Goal: Transaction & Acquisition: Download file/media

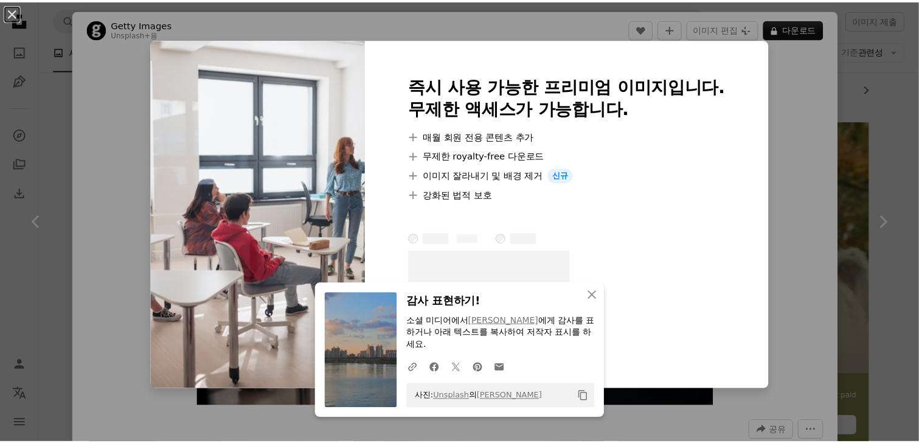
scroll to position [182, 0]
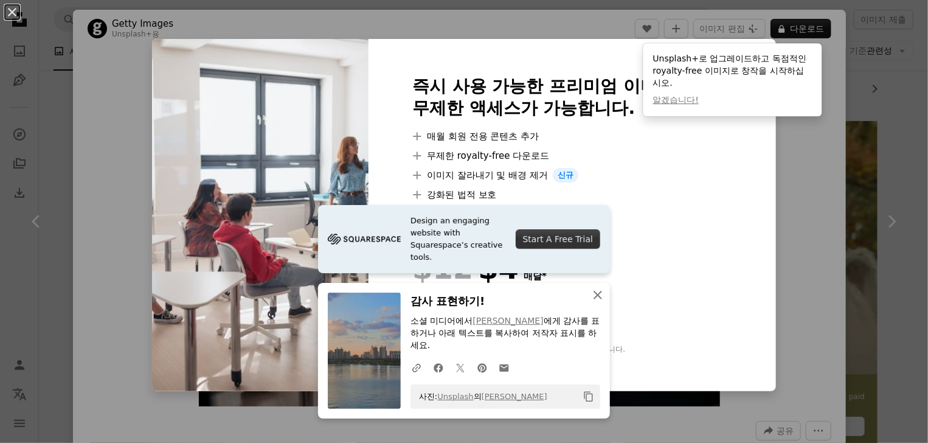
click at [595, 302] on icon "An X shape" at bounding box center [597, 295] width 15 height 15
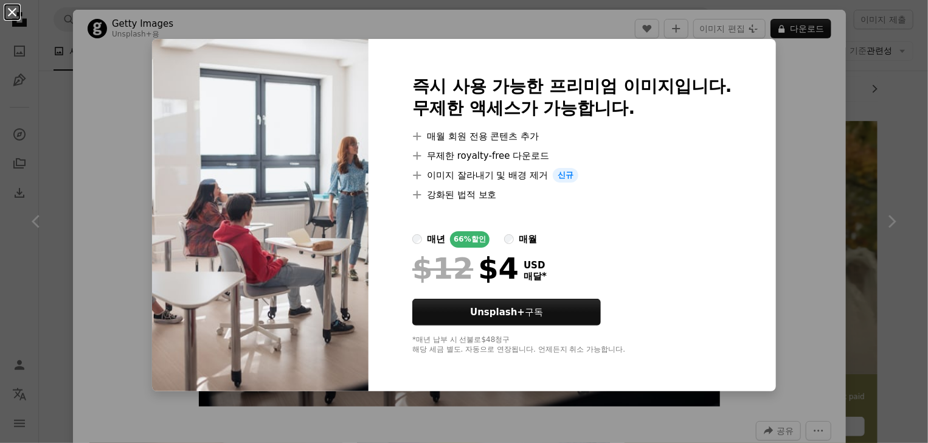
click at [12, 10] on button "An X shape" at bounding box center [12, 12] width 15 height 15
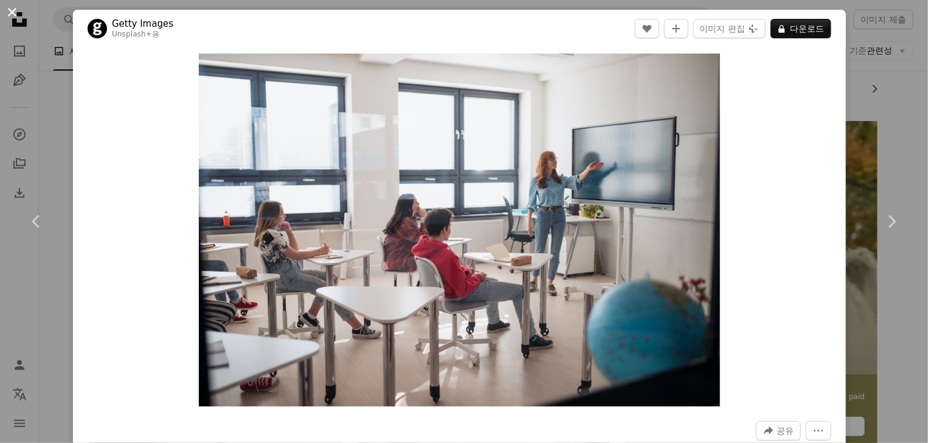
click at [8, 19] on button "An X shape" at bounding box center [12, 12] width 15 height 15
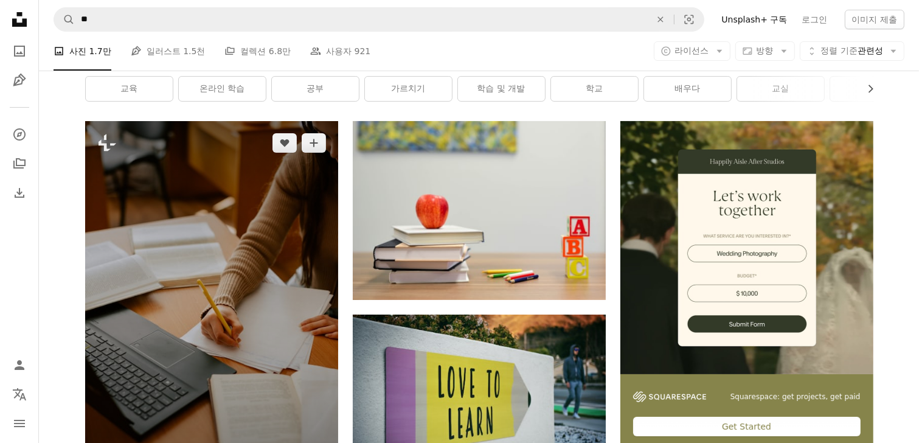
click at [133, 203] on img at bounding box center [211, 307] width 253 height 372
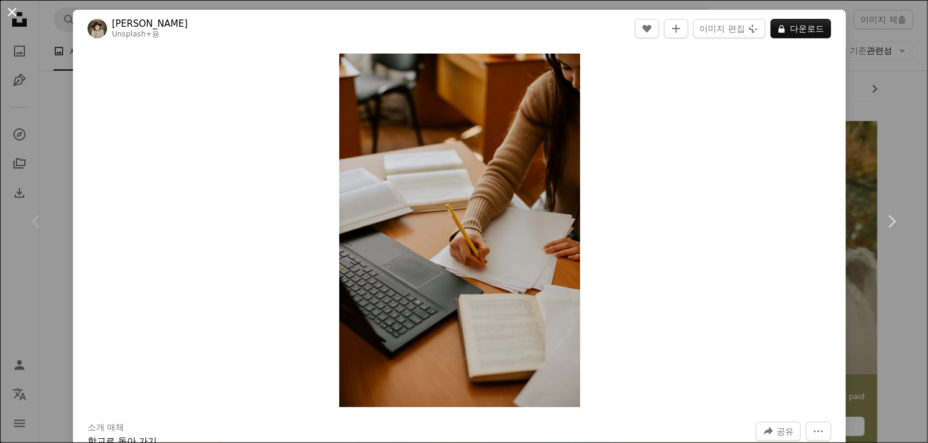
click at [10, 19] on button "An X shape" at bounding box center [12, 12] width 15 height 15
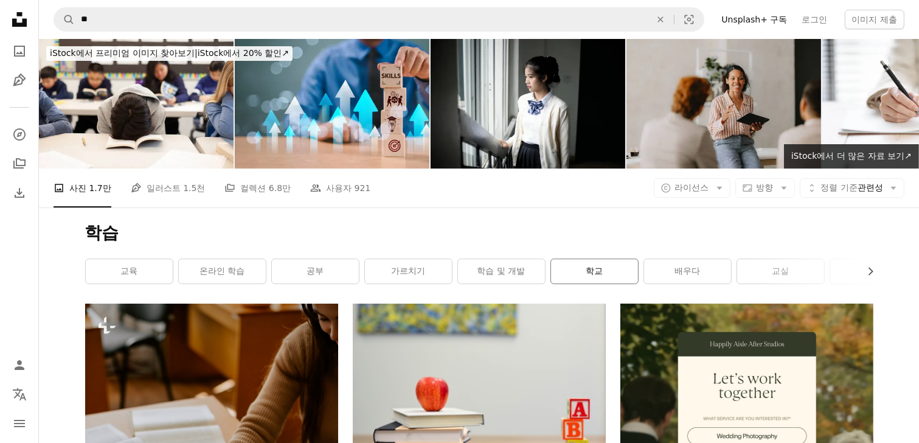
click at [567, 259] on link "학교" at bounding box center [594, 271] width 87 height 24
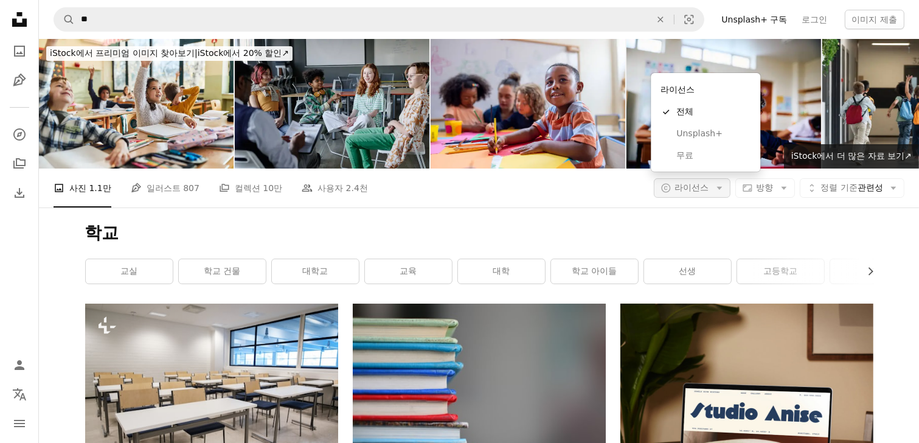
click at [685, 182] on span "라이선스" at bounding box center [692, 187] width 34 height 10
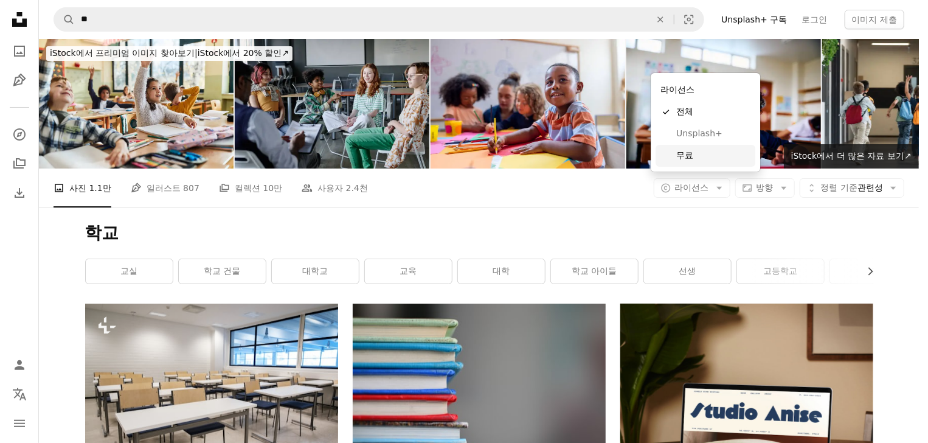
click at [687, 151] on span "무료" at bounding box center [713, 156] width 74 height 12
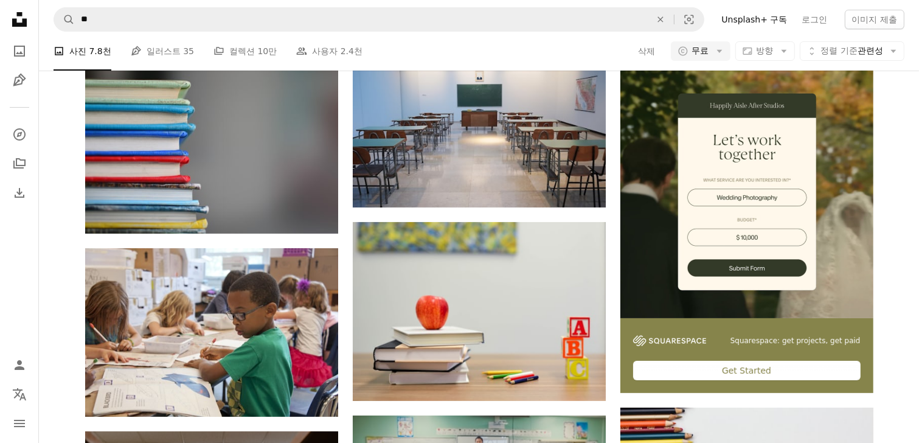
scroll to position [182, 0]
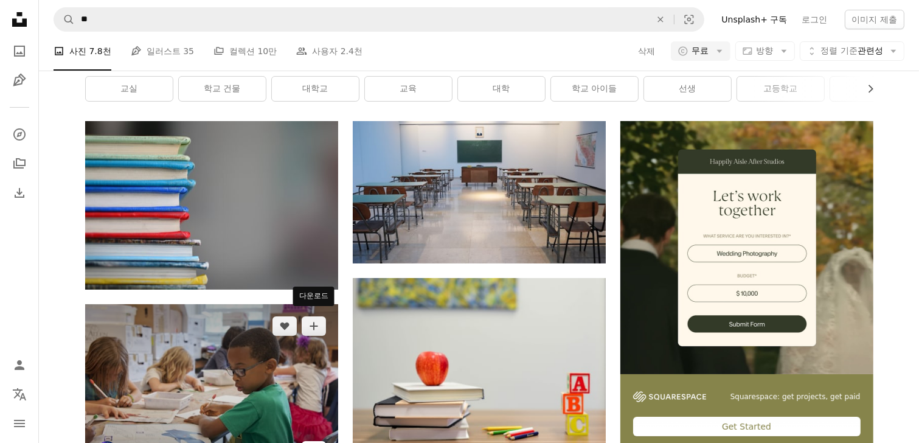
click at [317, 442] on icon "Arrow pointing down" at bounding box center [314, 450] width 10 height 15
